Goal: Task Accomplishment & Management: Use online tool/utility

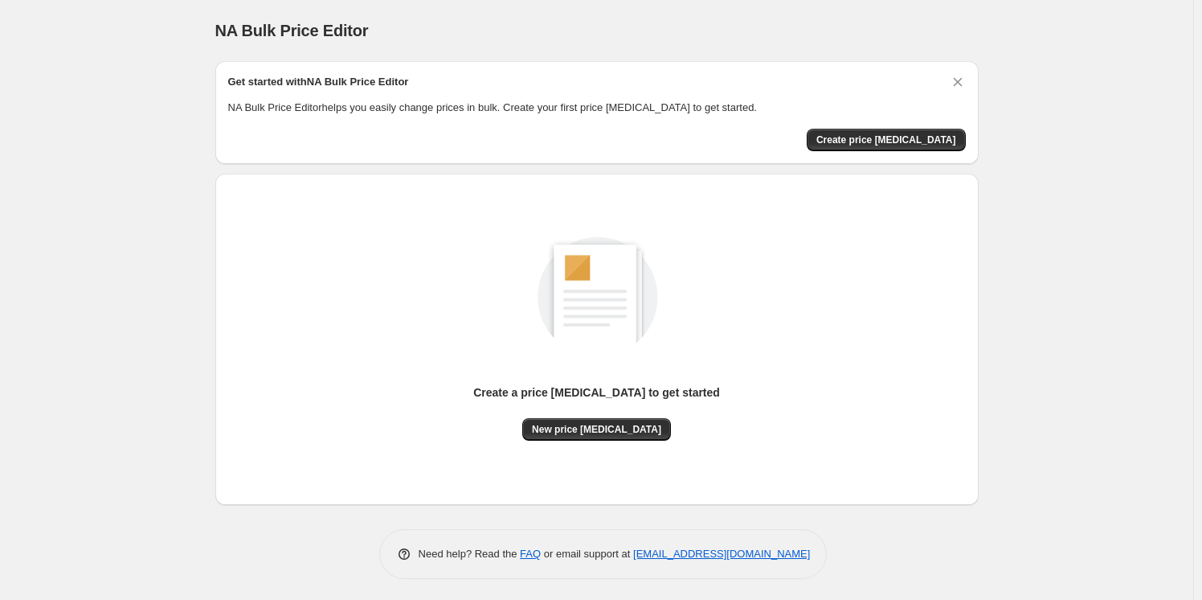
click at [636, 415] on div "Create a price [MEDICAL_DATA] to get started" at bounding box center [596, 401] width 247 height 34
click at [625, 439] on button "New price [MEDICAL_DATA]" at bounding box center [596, 429] width 149 height 23
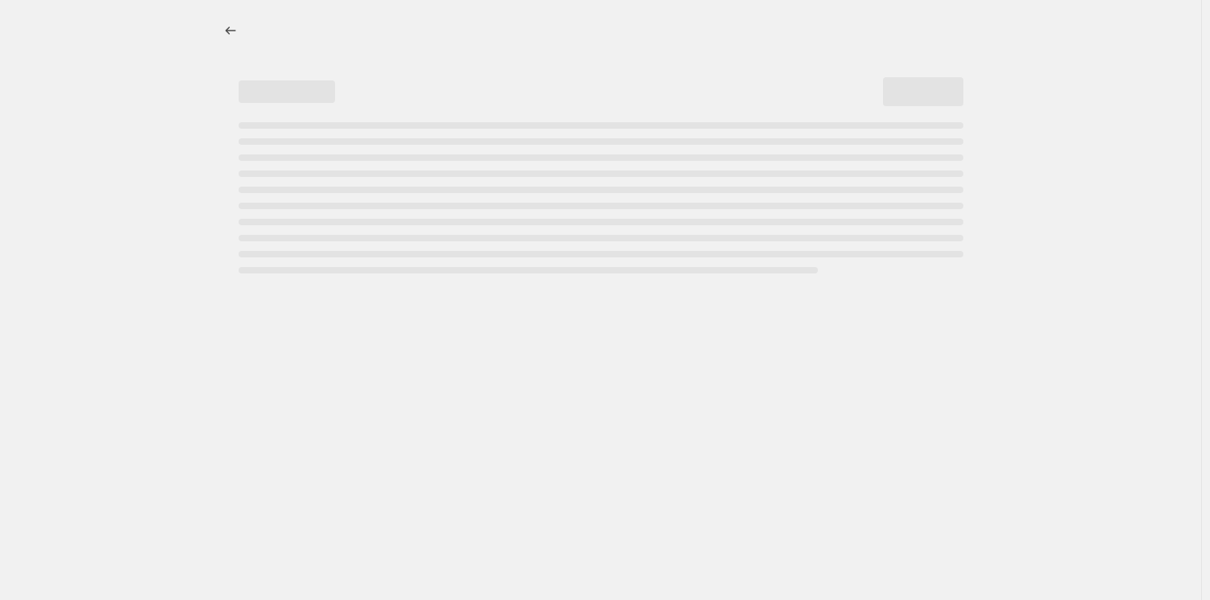
select select "percentage"
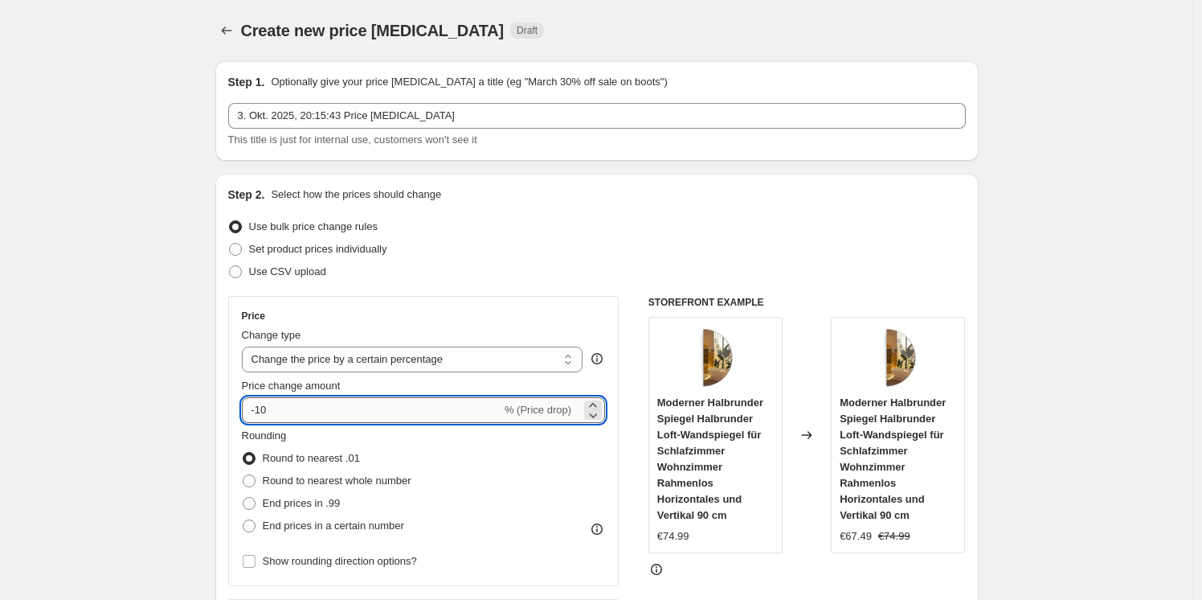
click at [403, 401] on input "-10" at bounding box center [372, 410] width 260 height 26
type input "-1"
type input "-30"
click at [608, 274] on div "Use CSV upload" at bounding box center [597, 271] width 738 height 23
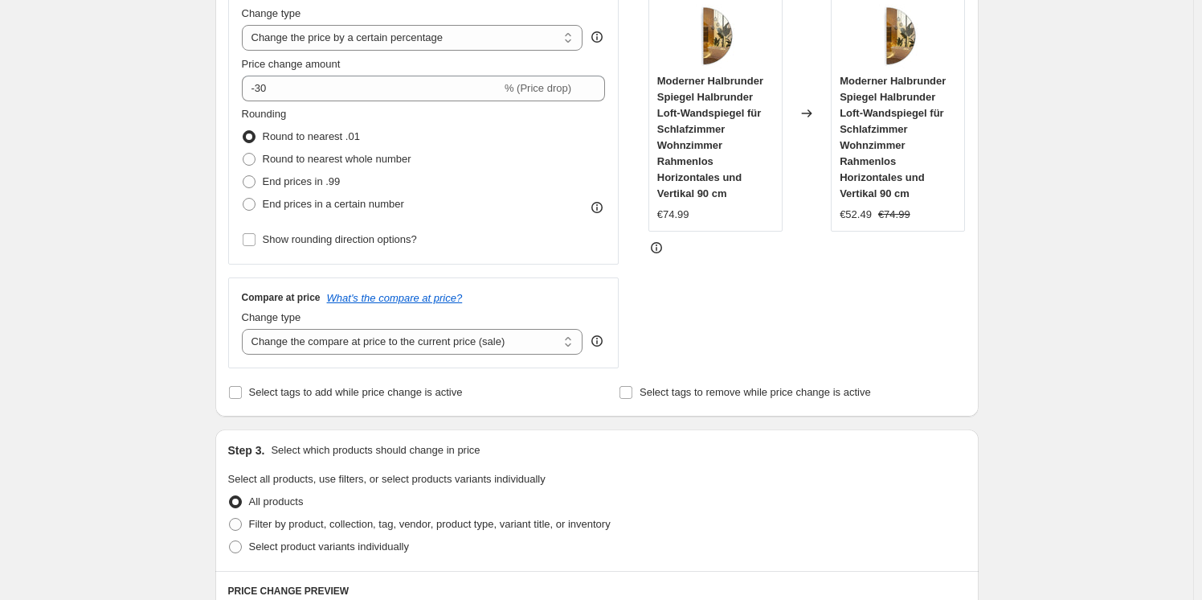
scroll to position [1111, 0]
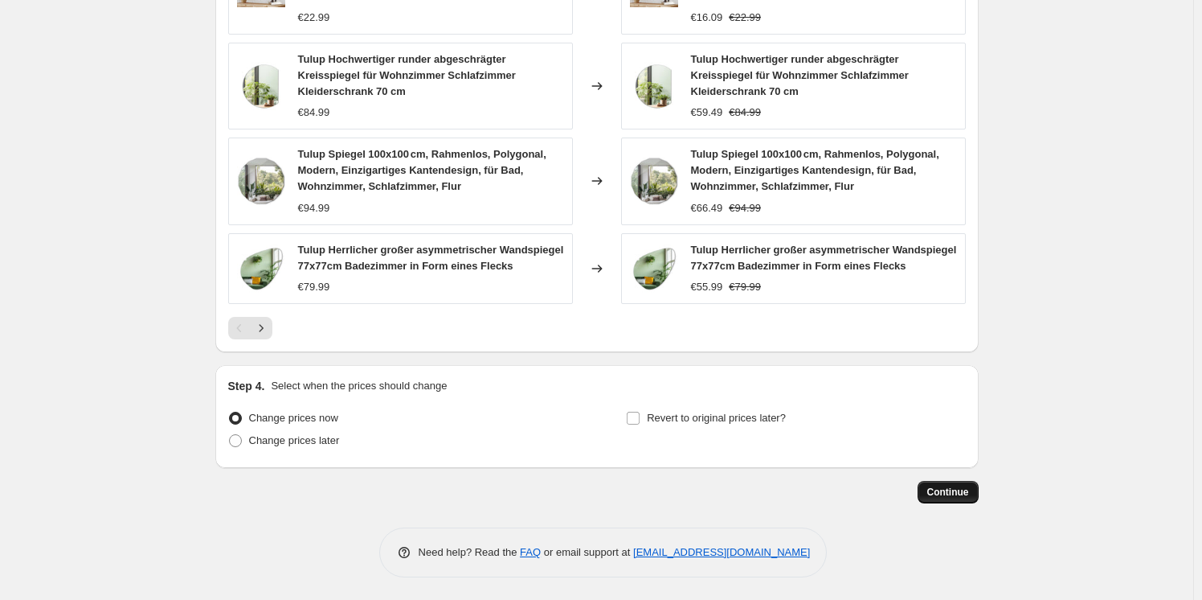
click at [955, 487] on span "Continue" at bounding box center [948, 491] width 42 height 13
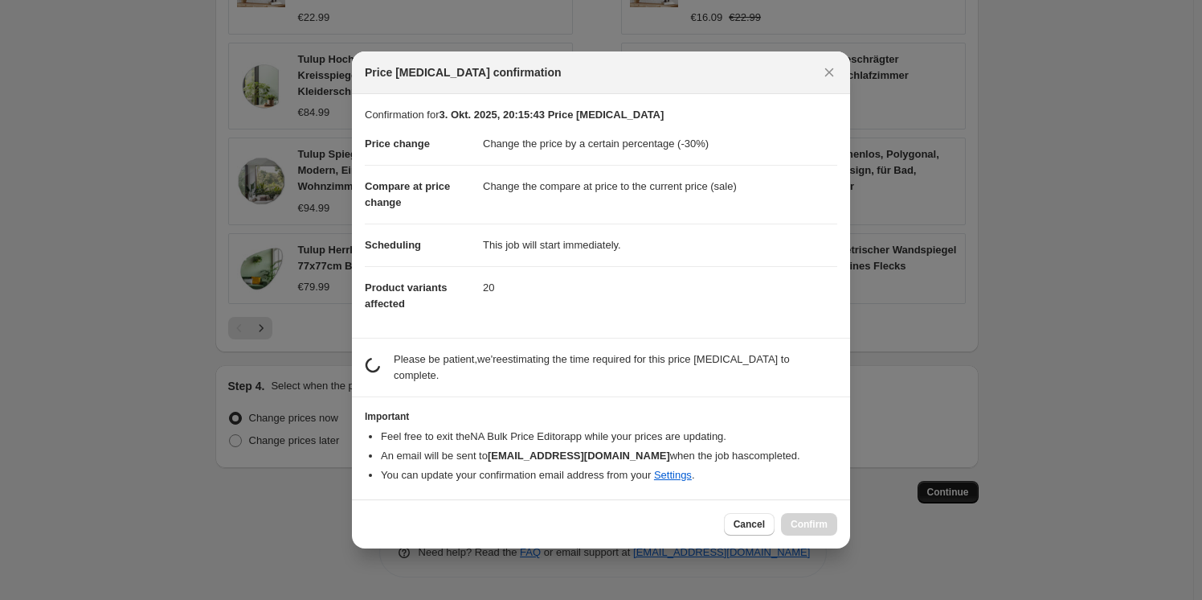
scroll to position [0, 0]
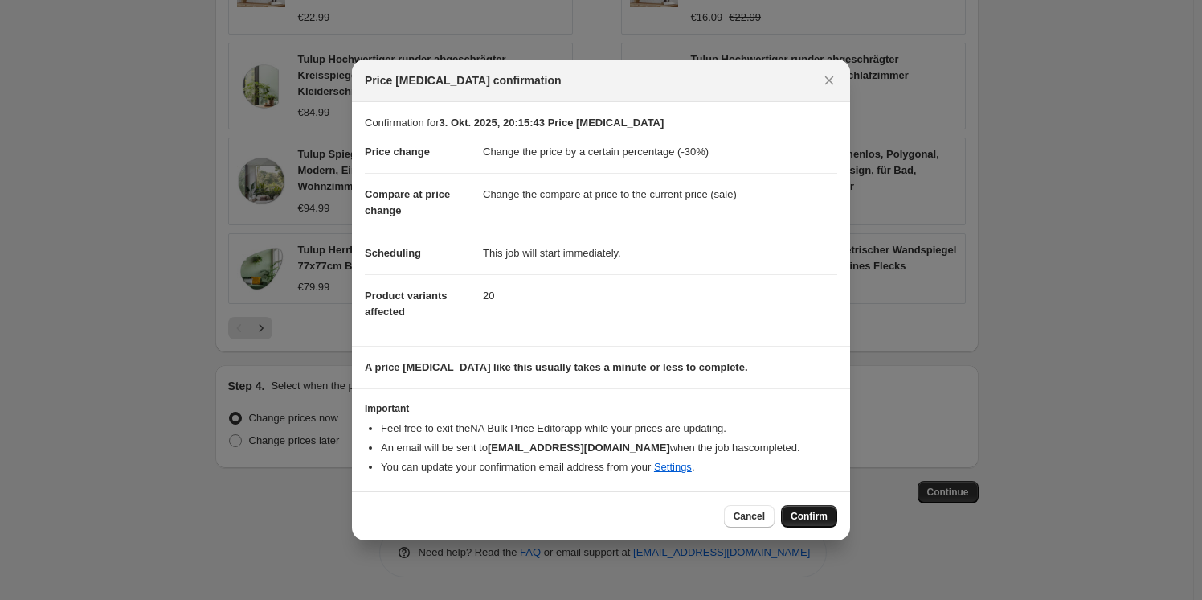
click at [818, 510] on span "Confirm" at bounding box center [809, 516] width 37 height 13
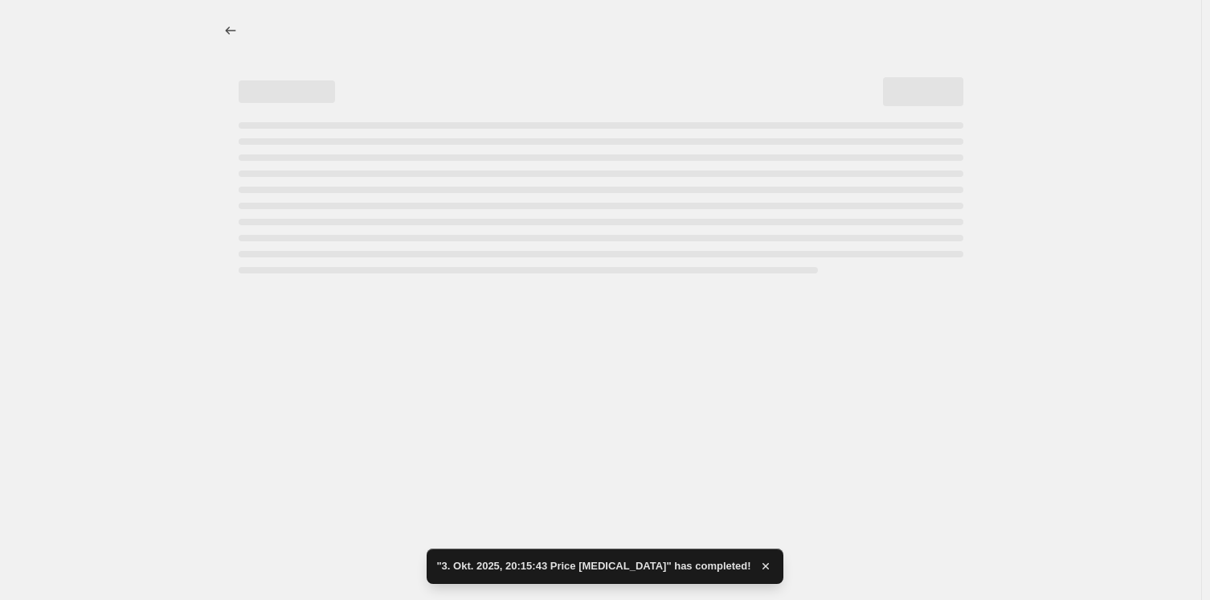
select select "percentage"
